Goal: Answer question/provide support

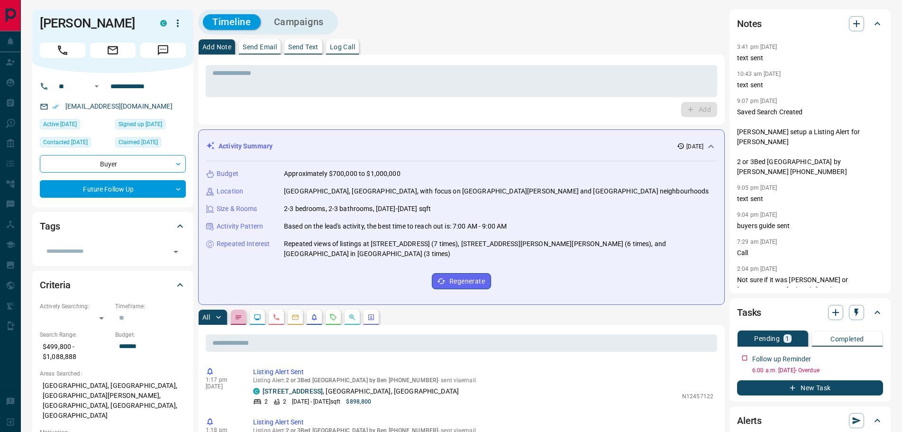
click at [243, 310] on button "button" at bounding box center [238, 317] width 15 height 15
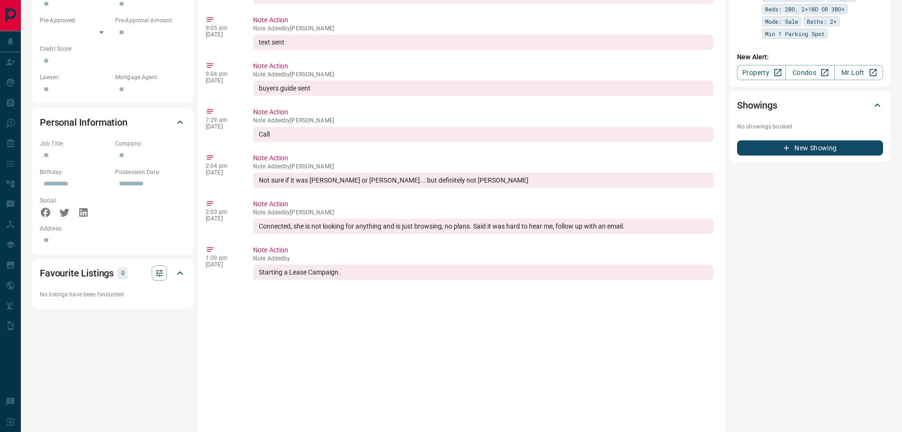
scroll to position [510, 0]
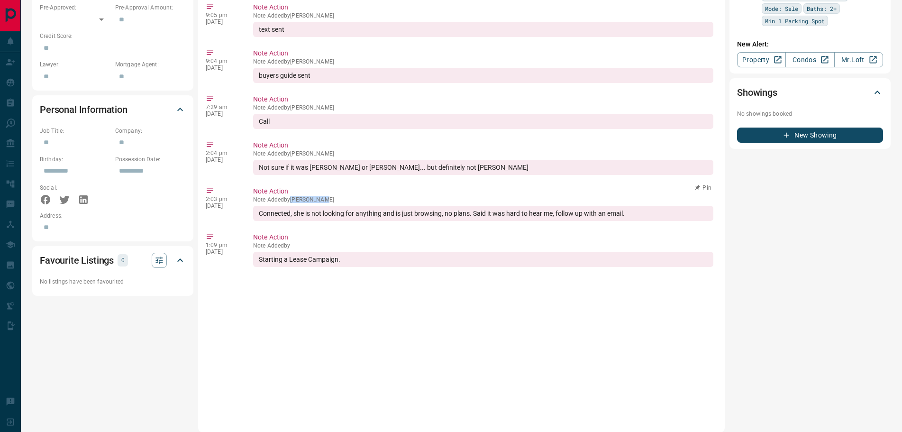
drag, startPoint x: 329, startPoint y: 182, endPoint x: 293, endPoint y: 183, distance: 36.5
click at [293, 196] on p "Note Added by [PERSON_NAME]" at bounding box center [483, 199] width 460 height 7
copy p "[PERSON_NAME]"
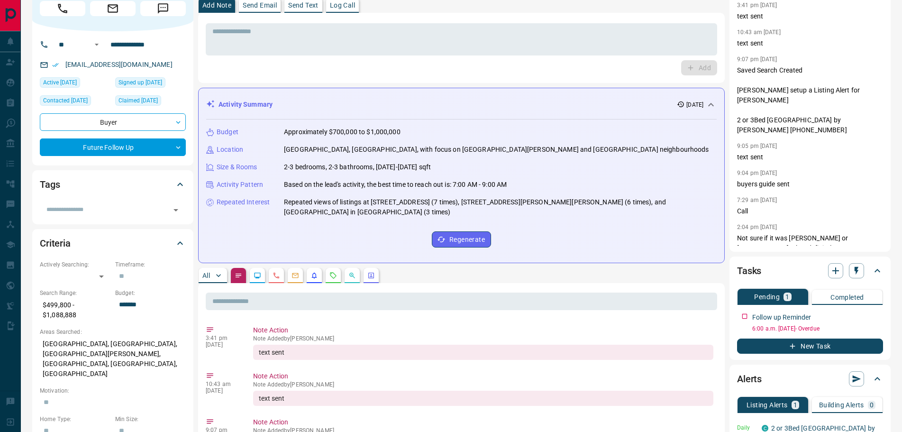
scroll to position [0, 0]
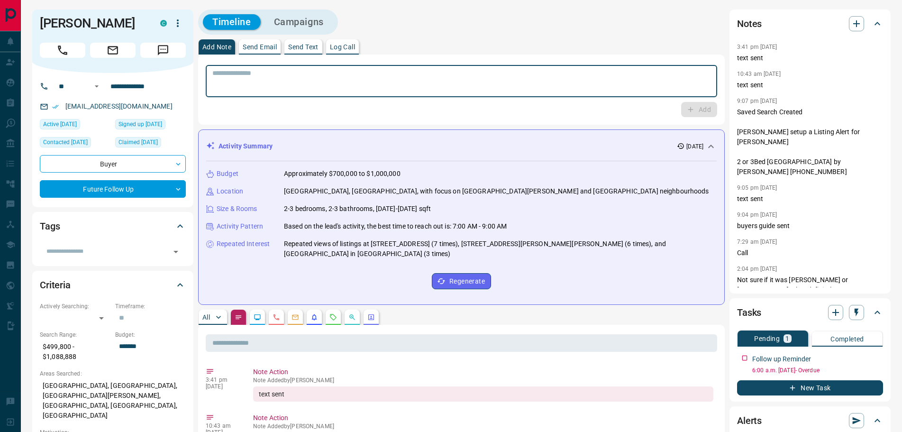
click at [277, 82] on textarea at bounding box center [461, 81] width 498 height 24
type textarea "*********"
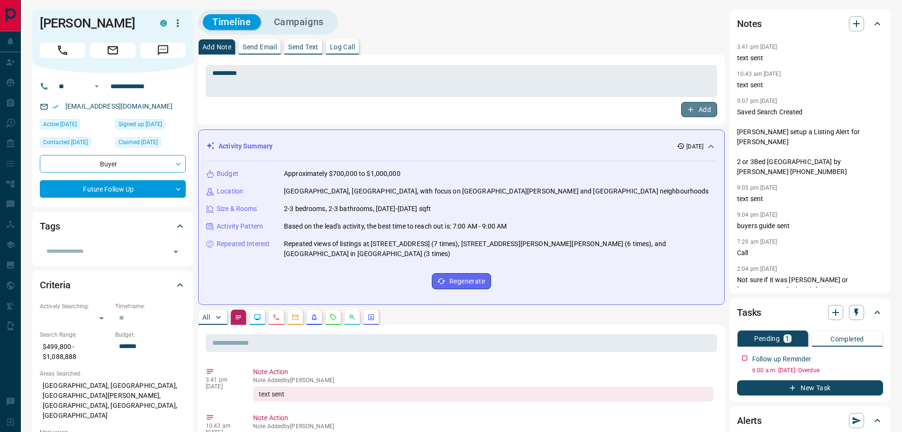
click at [699, 114] on button "Add" at bounding box center [699, 109] width 36 height 15
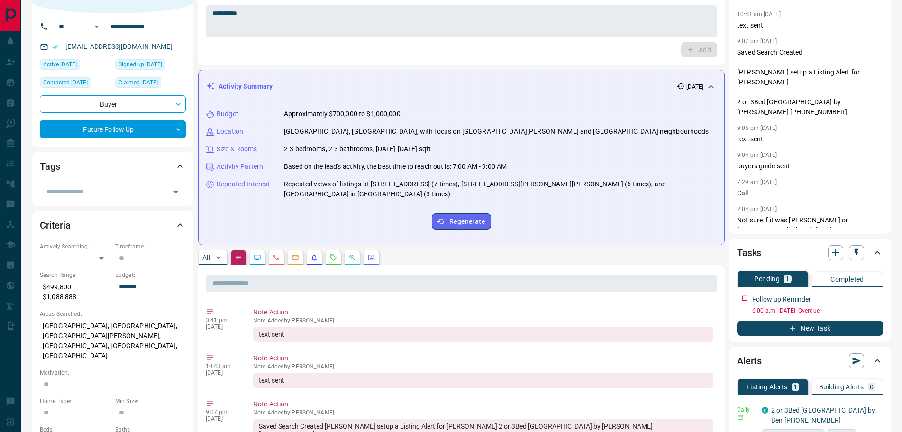
scroll to position [142, 0]
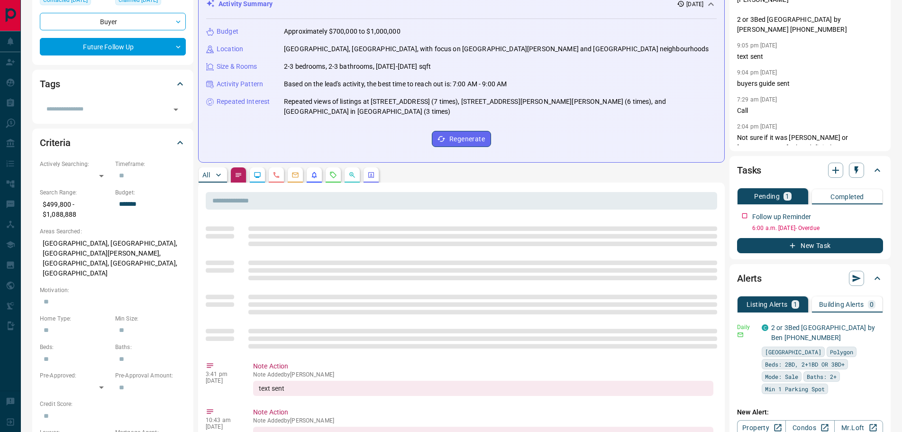
click at [204, 172] on p "All" at bounding box center [207, 175] width 8 height 7
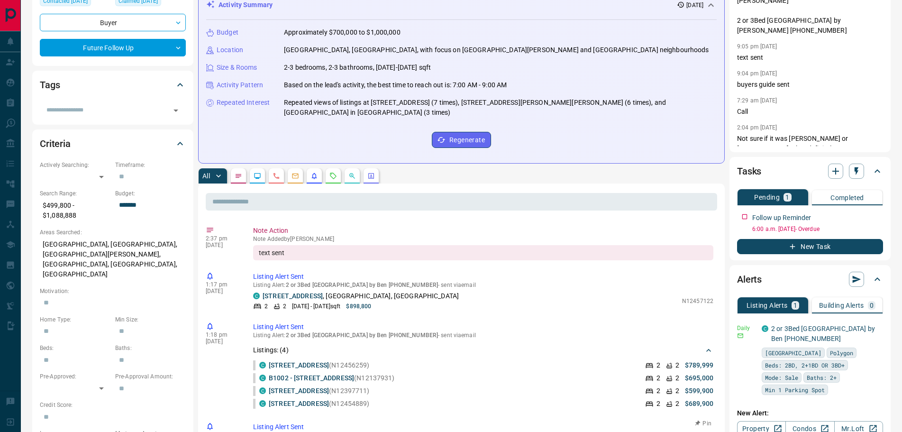
scroll to position [95, 0]
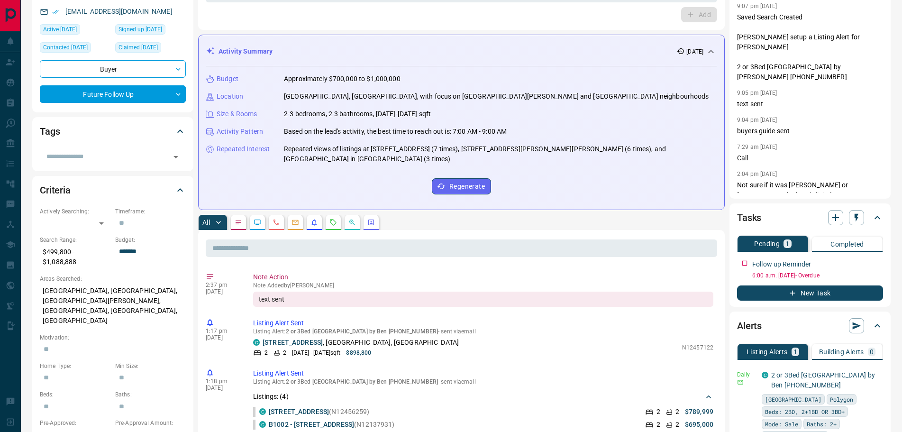
click at [260, 219] on icon "Lead Browsing Activity" at bounding box center [258, 223] width 8 height 8
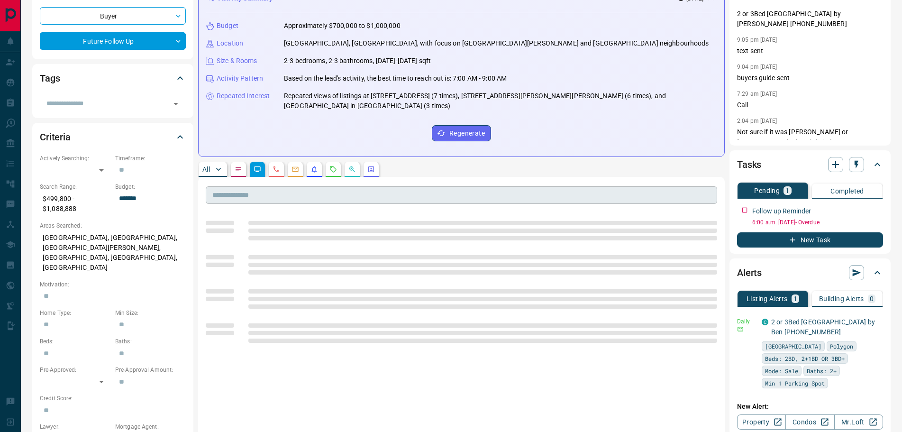
scroll to position [237, 0]
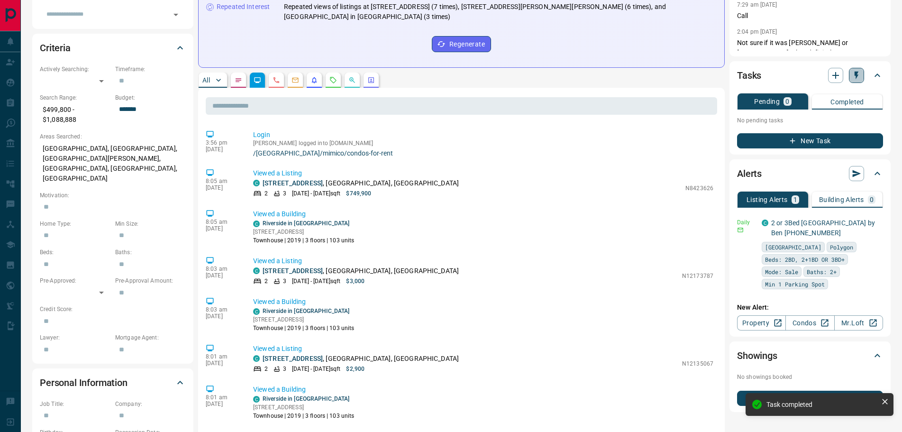
click at [861, 75] on icon "button" at bounding box center [856, 75] width 9 height 9
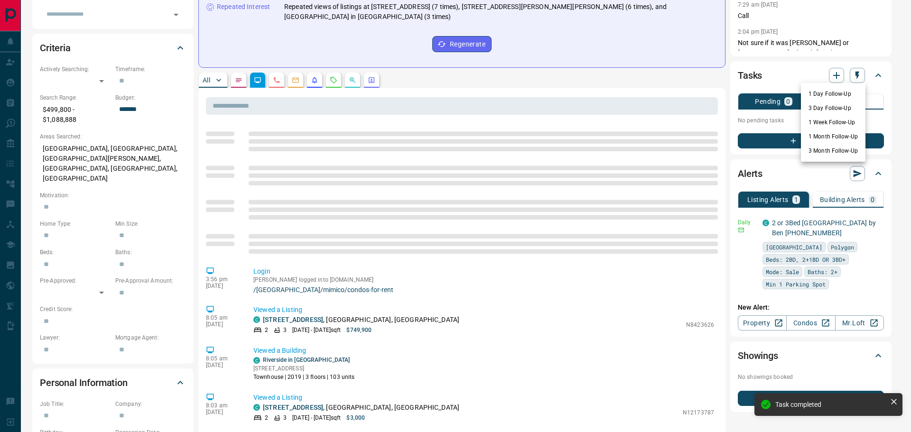
click at [827, 152] on li "3 Month Follow-Up" at bounding box center [833, 151] width 64 height 14
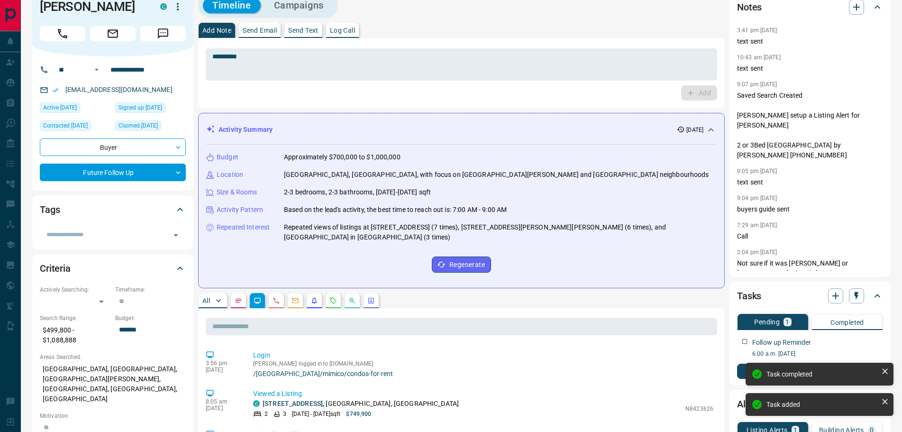
scroll to position [0, 0]
